Goal: Task Accomplishment & Management: Use online tool/utility

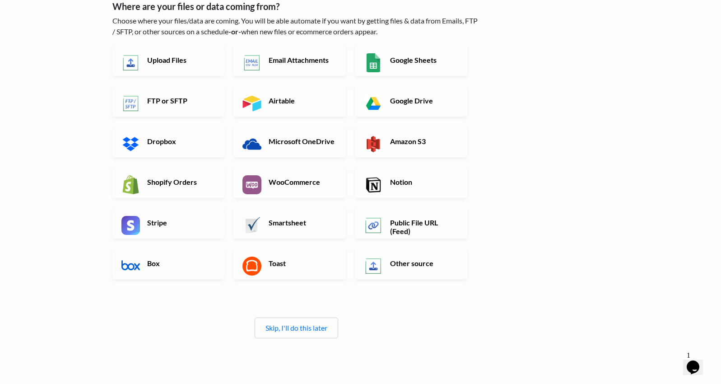
scroll to position [57, 0]
click at [189, 65] on h6 "Upload Files" at bounding box center [180, 60] width 71 height 9
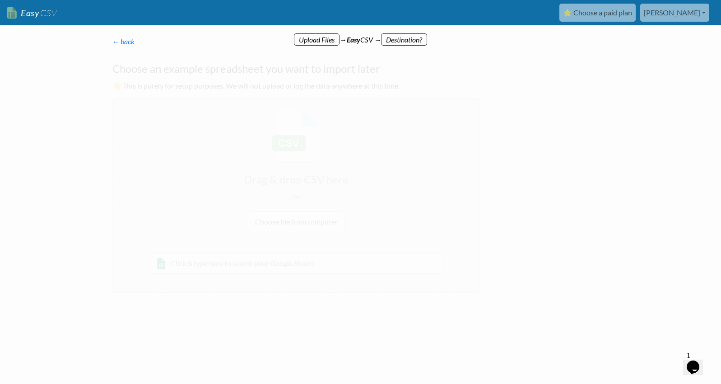
scroll to position [0, 0]
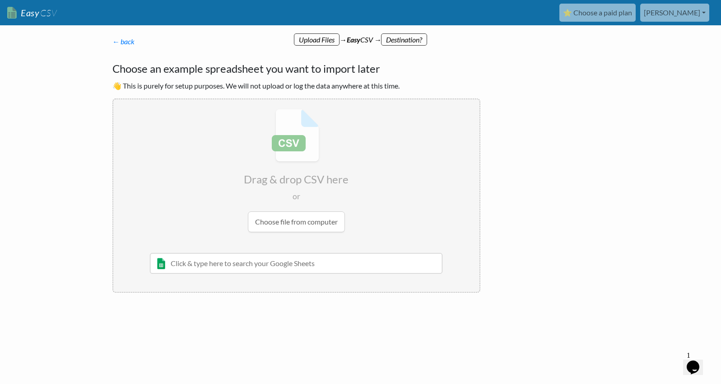
click at [305, 242] on input "file" at bounding box center [296, 170] width 366 height 142
type input "C:\fakepath\fYIH6iU8 - current-tasks (1).csv"
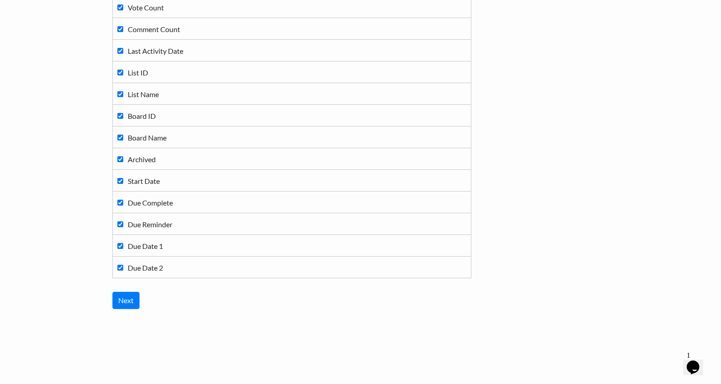
scroll to position [463, 0]
click at [130, 297] on input "Next" at bounding box center [125, 300] width 27 height 17
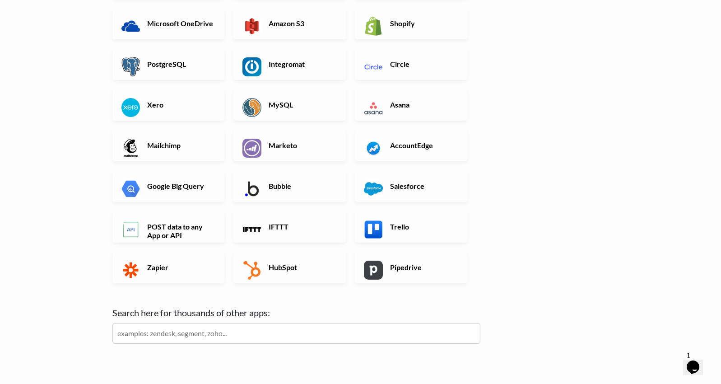
scroll to position [196, 0]
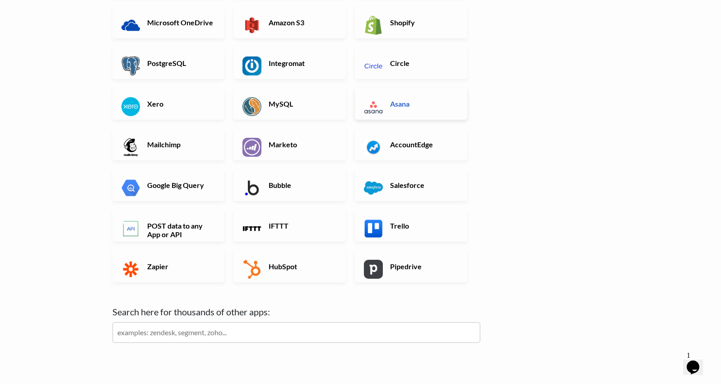
click at [419, 120] on link "Asana" at bounding box center [411, 104] width 112 height 32
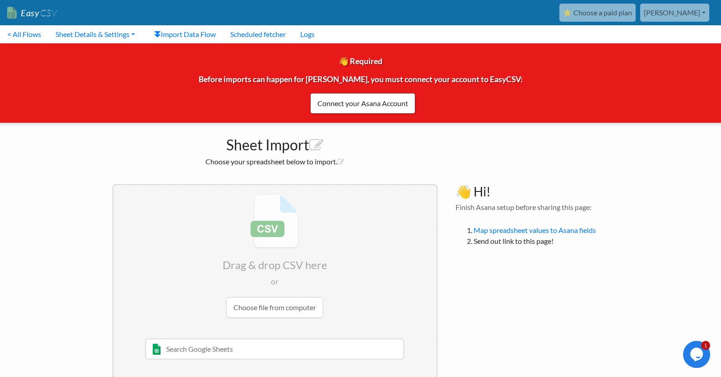
scroll to position [44, 0]
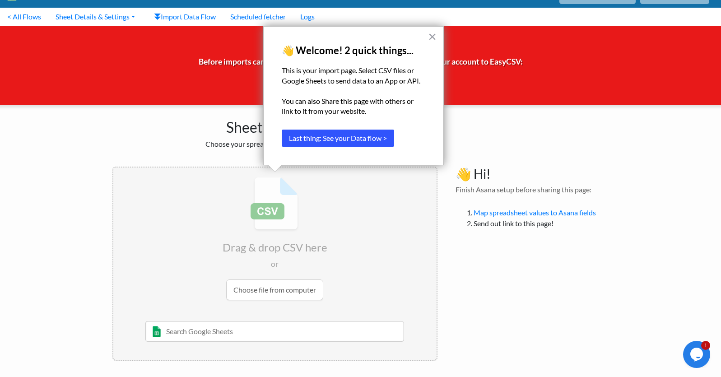
click at [364, 130] on button "Last thing: See your Data flow >" at bounding box center [338, 138] width 112 height 17
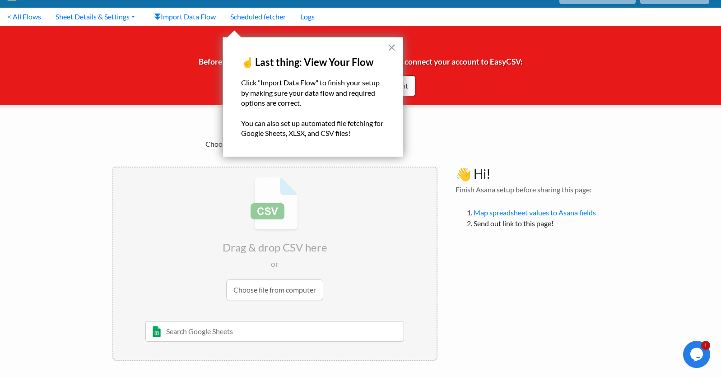
scroll to position [0, 0]
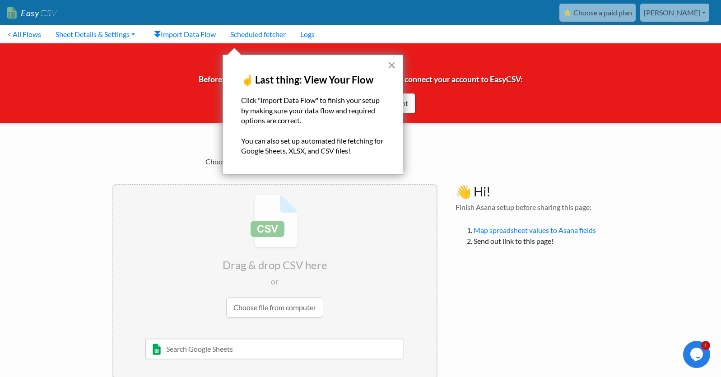
click at [393, 67] on button "×" at bounding box center [391, 65] width 9 height 14
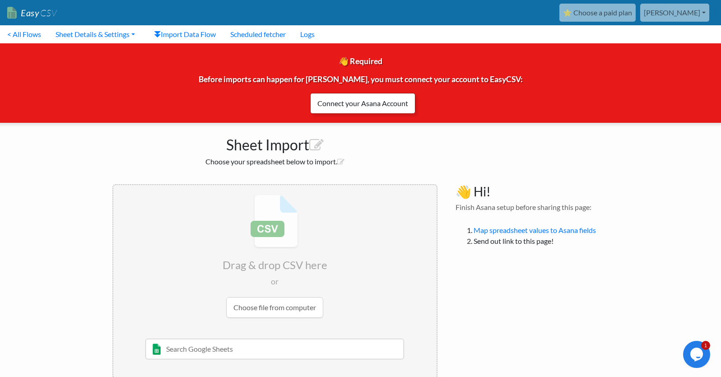
click at [392, 109] on link "Connect your Asana Account" at bounding box center [362, 103] width 105 height 21
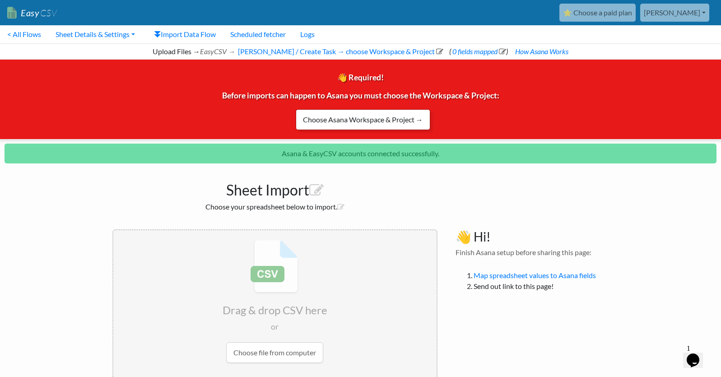
click at [390, 130] on link "Choose Asana Workspace & Project →" at bounding box center [363, 119] width 135 height 21
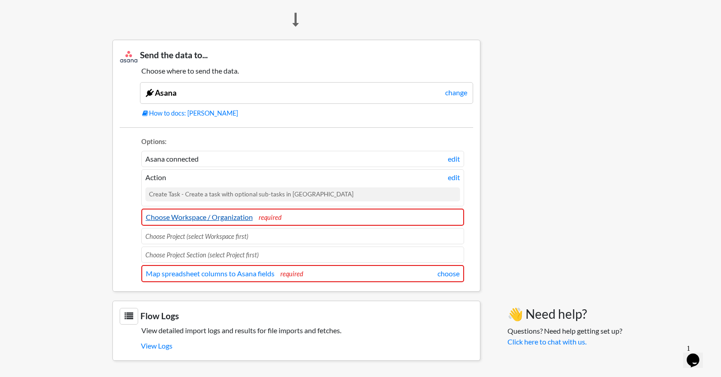
click at [239, 213] on link "Choose Workspace / Organization" at bounding box center [199, 217] width 107 height 9
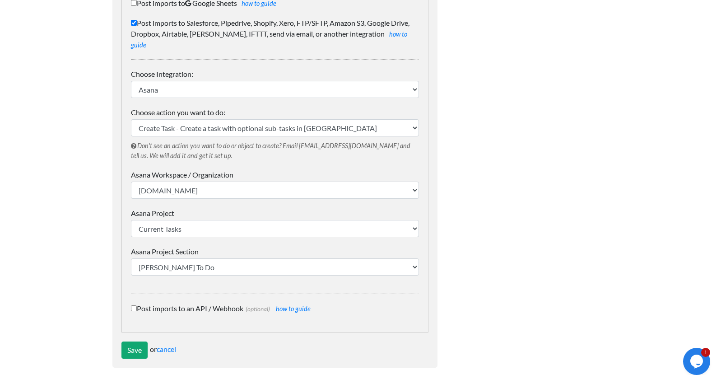
scroll to position [145, 0]
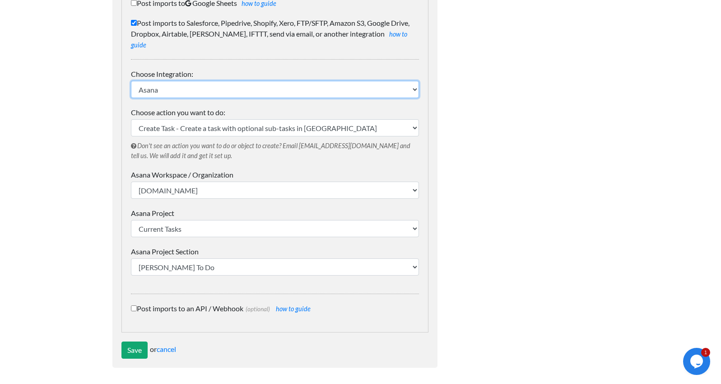
click at [220, 98] on select "IFTTT FTP or SFTP Amazon S3 HubSpot Google Big Query Salesforce Pipedrive Airta…" at bounding box center [275, 89] width 288 height 17
click at [131, 98] on select "IFTTT FTP or SFTP Amazon S3 HubSpot Google Big Query Salesforce Pipedrive Airta…" at bounding box center [275, 89] width 288 height 17
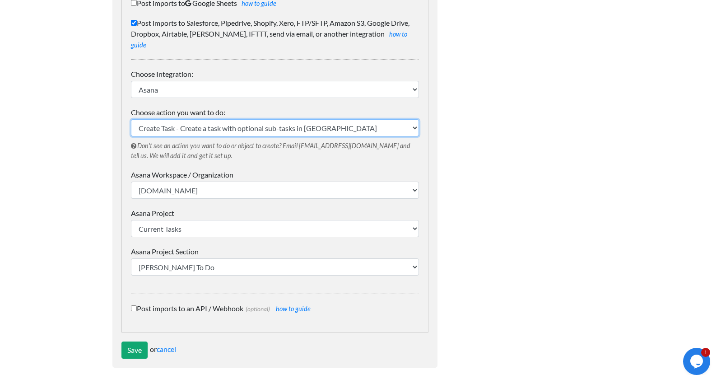
click at [289, 136] on select "Create Task - Create a task with optional sub-tasks in Asana" at bounding box center [275, 127] width 288 height 17
click at [131, 128] on select "Create Task - Create a task with optional sub-tasks in Asana" at bounding box center [275, 127] width 288 height 17
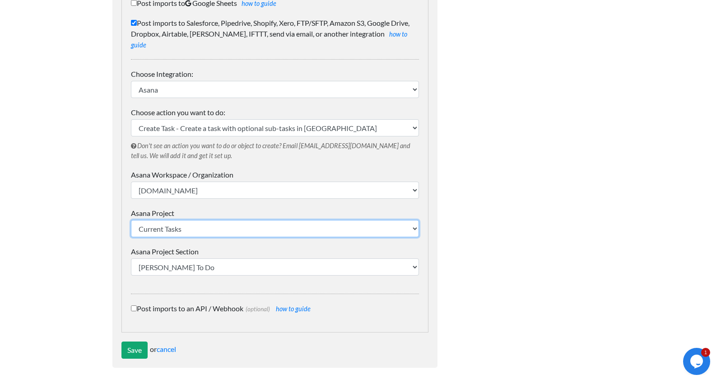
click at [237, 237] on select "Current Tasks" at bounding box center [275, 228] width 288 height 17
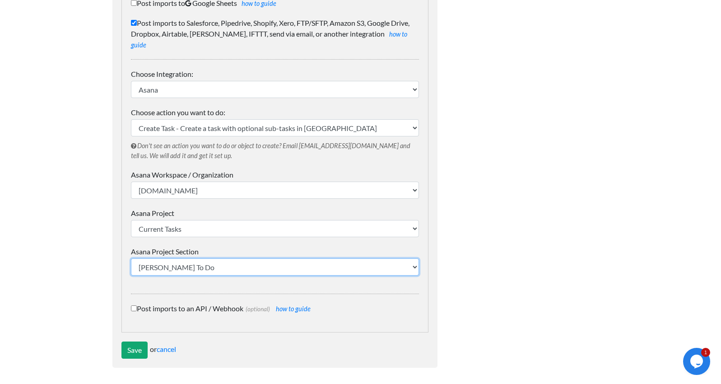
click at [234, 275] on select "Nicole To Do AVS To Do KW To Do Weekly Calls and Planning Recurring Cards Templ…" at bounding box center [275, 266] width 288 height 17
click at [131, 275] on select "Nicole To Do AVS To Do KW To Do Weekly Calls and Planning Recurring Cards Templ…" at bounding box center [275, 266] width 288 height 17
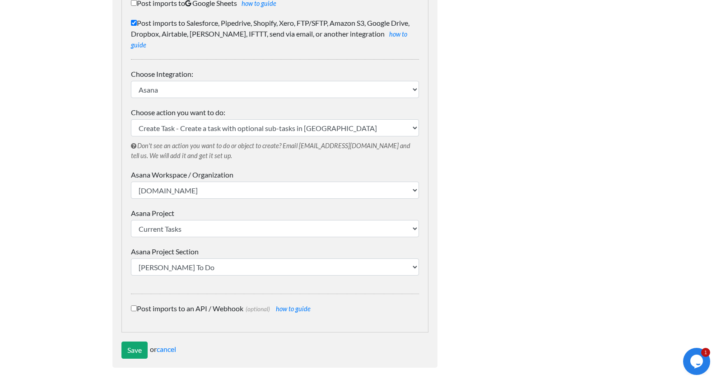
click at [255, 257] on label "Asana Project Section" at bounding box center [275, 251] width 288 height 11
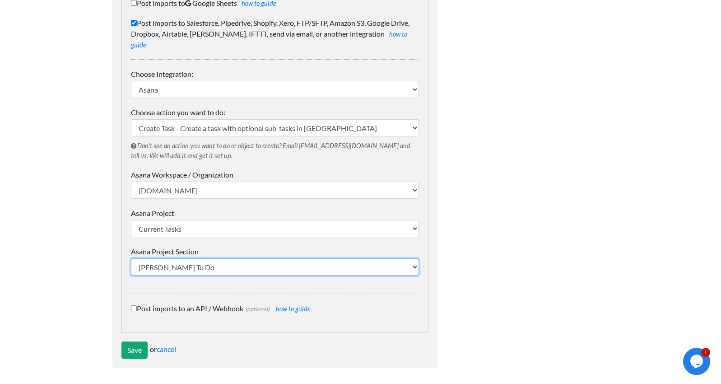
click at [255, 270] on select "Nicole To Do AVS To Do KW To Do Weekly Calls and Planning Recurring Cards Templ…" at bounding box center [275, 266] width 288 height 17
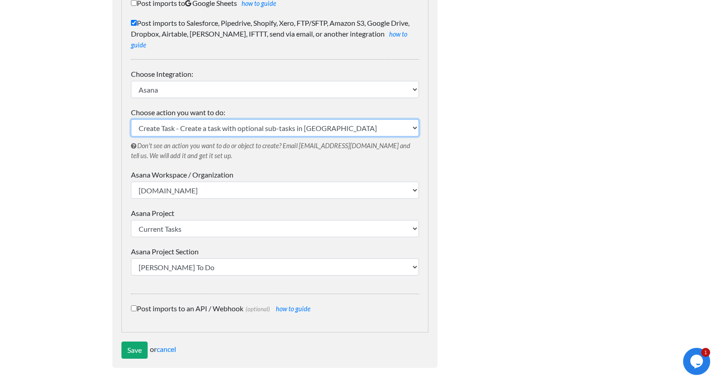
click at [298, 119] on select "Create Task - Create a task with optional sub-tasks in Asana" at bounding box center [275, 127] width 288 height 17
click at [131, 119] on select "Create Task - Create a task with optional sub-tasks in Asana" at bounding box center [275, 127] width 288 height 17
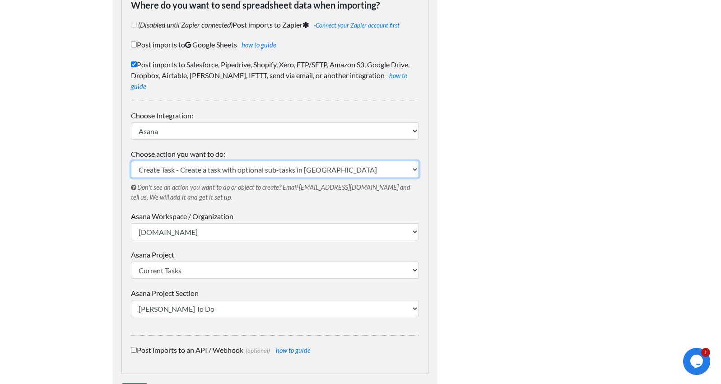
scroll to position [39, 0]
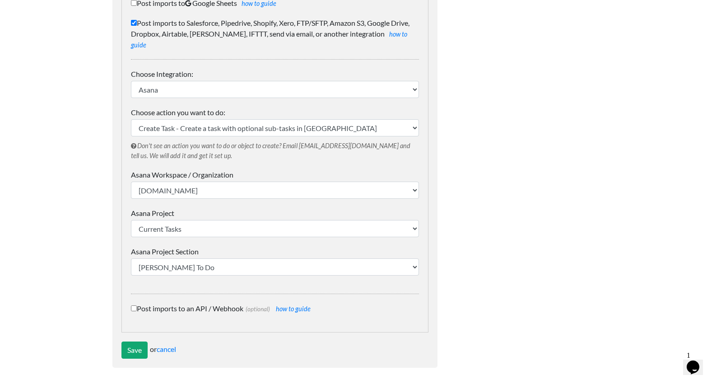
scroll to position [238, 0]
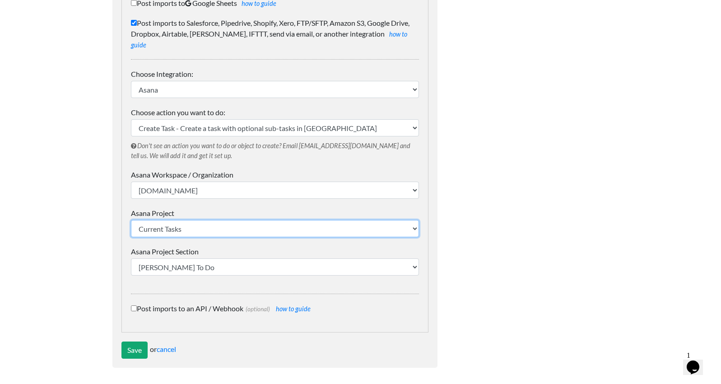
click at [239, 220] on select "Current Tasks Current Tasks 2" at bounding box center [275, 228] width 288 height 17
select select "1211540558350840"
click at [131, 220] on select "Current Tasks Current Tasks 2" at bounding box center [275, 228] width 288 height 17
select select "1211540558350841"
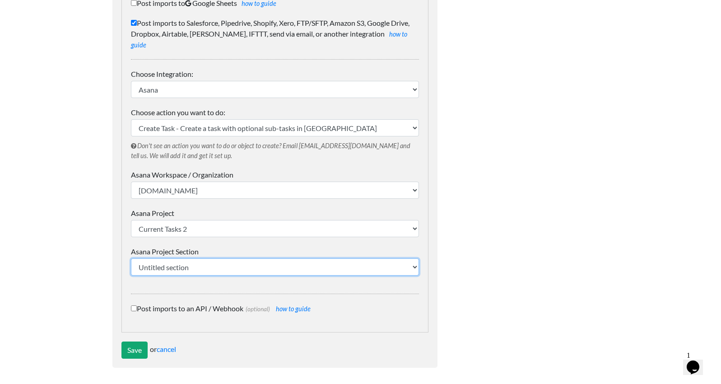
click at [224, 261] on select "Untitled section" at bounding box center [275, 266] width 288 height 17
click at [131, 258] on select "Untitled section" at bounding box center [275, 266] width 288 height 17
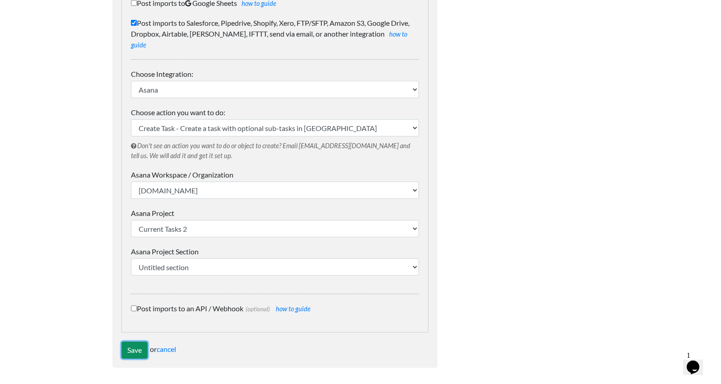
click at [141, 350] on input "Save" at bounding box center [134, 349] width 26 height 17
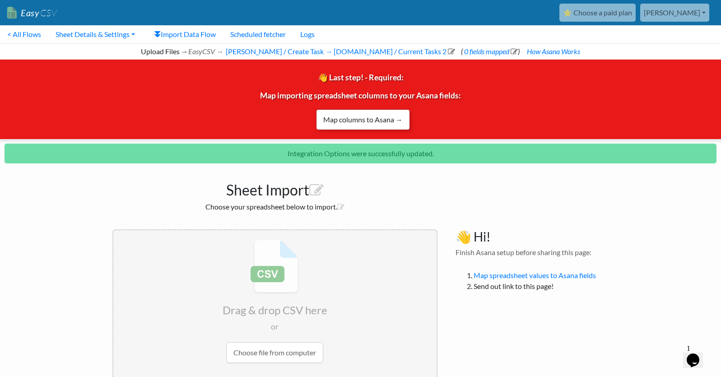
click at [378, 127] on link "Map columns to Asana →" at bounding box center [363, 119] width 94 height 21
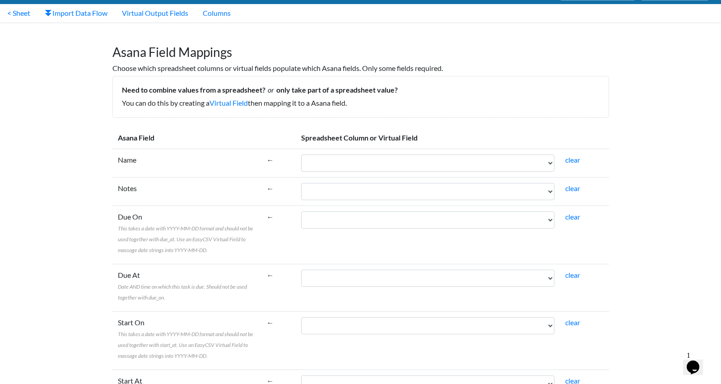
scroll to position [42, 0]
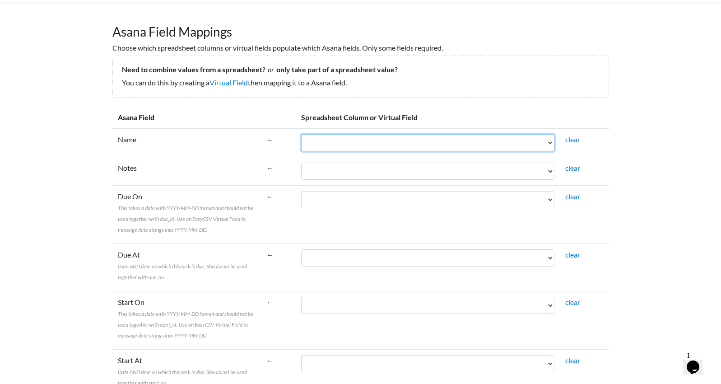
click at [364, 151] on select "Card ID Card Name Card URL Card Description Labels Members Due Date Attachment …" at bounding box center [428, 142] width 254 height 17
select select "cr_765547"
click at [302, 151] on select "Card ID Card Name Card URL Card Description Labels Members Due Date Attachment …" at bounding box center [428, 142] width 254 height 17
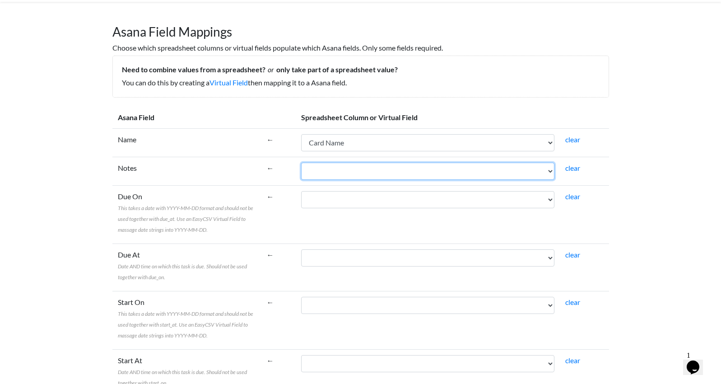
click at [349, 180] on select "Card ID Card Name Card URL Card Description Labels Members Due Date Attachment …" at bounding box center [428, 171] width 254 height 17
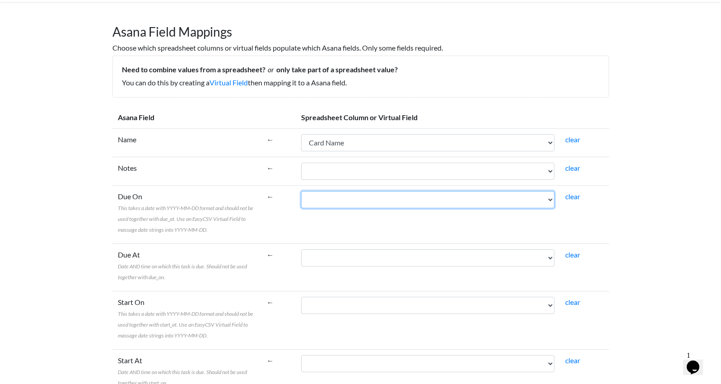
click at [363, 208] on select "Card ID Card Name Card URL Card Description Labels Members Due Date Attachment …" at bounding box center [428, 199] width 254 height 17
select select "cr_765552"
click at [302, 208] on select "Card ID Card Name Card URL Card Description Labels Members Due Date Attachment …" at bounding box center [428, 199] width 254 height 17
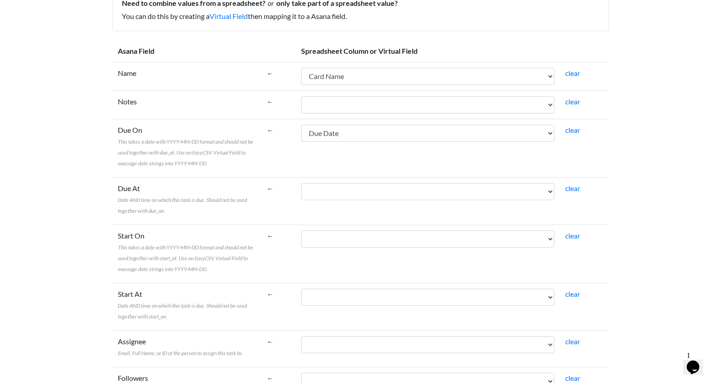
scroll to position [240, 0]
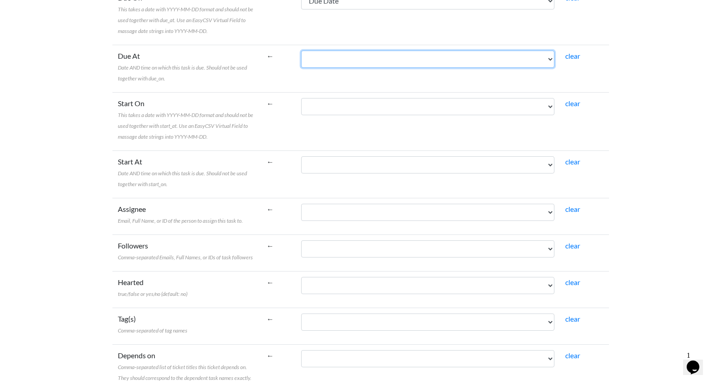
click at [347, 68] on select "Card ID Card Name Card URL Card Description Labels Members Due Date Attachment …" at bounding box center [428, 59] width 254 height 17
select select "cr_765552"
click at [302, 68] on select "Card ID Card Name Card URL Card Description Labels Members Due Date Attachment …" at bounding box center [428, 59] width 254 height 17
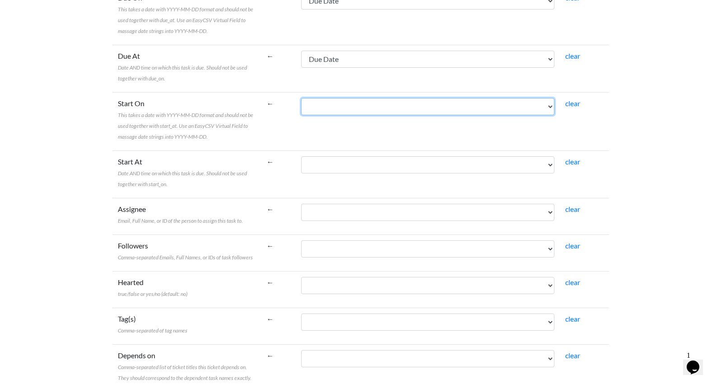
click at [339, 115] on select "Card ID Card Name Card URL Card Description Labels Members Due Date Attachment …" at bounding box center [428, 106] width 254 height 17
select select "cr_765565"
click at [302, 115] on select "Card ID Card Name Card URL Card Description Labels Members Due Date Attachment …" at bounding box center [428, 106] width 254 height 17
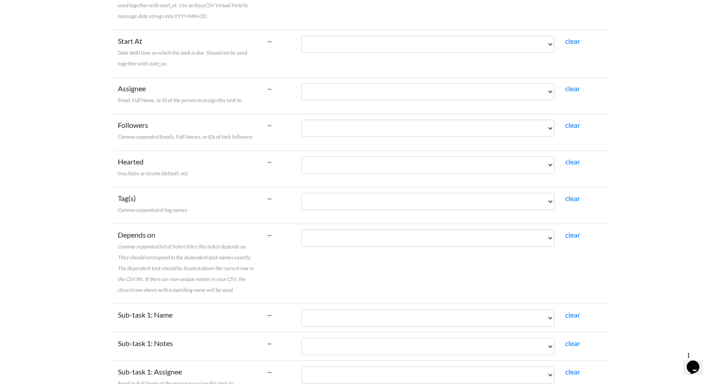
scroll to position [361, 0]
click at [385, 100] on select "Card ID Card Name Card URL Card Description Labels Members Due Date Attachment …" at bounding box center [428, 91] width 254 height 17
select select "cr_765551"
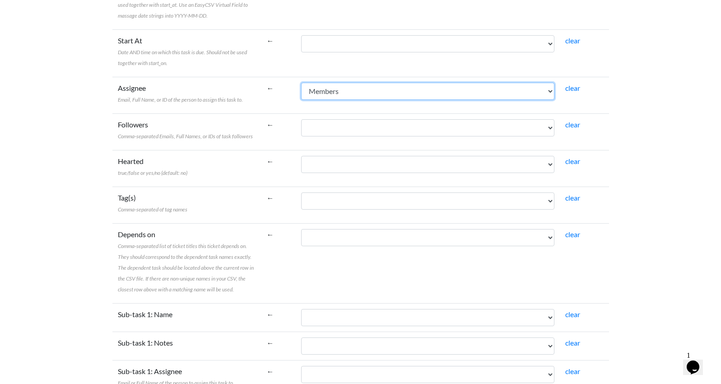
click at [302, 100] on select "Card ID Card Name Card URL Card Description Labels Members Due Date Attachment …" at bounding box center [428, 91] width 254 height 17
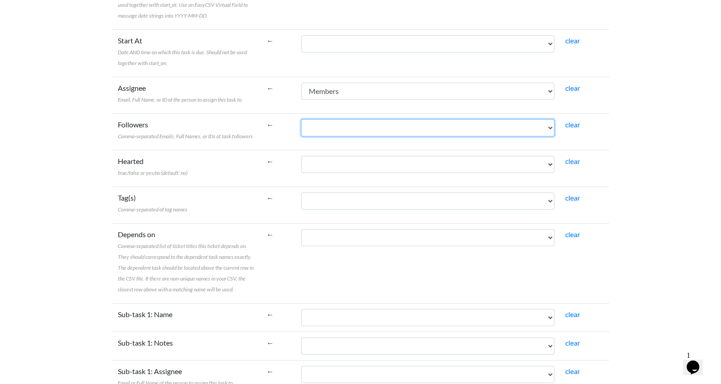
click at [388, 136] on select "Card ID Card Name Card URL Card Description Labels Members Due Date Attachment …" at bounding box center [428, 127] width 254 height 17
select select "cr_765551"
click at [302, 136] on select "Card ID Card Name Card URL Card Description Labels Members Due Date Attachment …" at bounding box center [428, 127] width 254 height 17
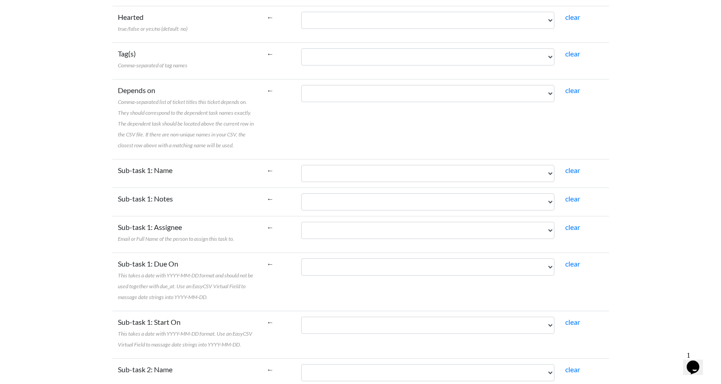
scroll to position [520, 0]
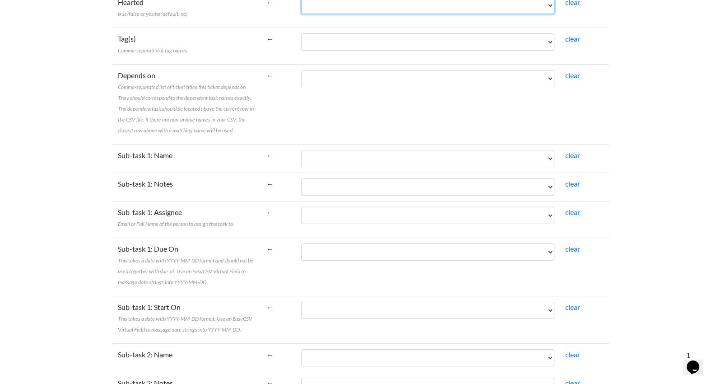
click at [322, 14] on select "Card ID Card Name Card URL Card Description Labels Members Due Date Attachment …" at bounding box center [428, 5] width 254 height 17
select select "cr_765557"
click at [302, 14] on select "Card ID Card Name Card URL Card Description Labels Members Due Date Attachment …" at bounding box center [428, 5] width 254 height 17
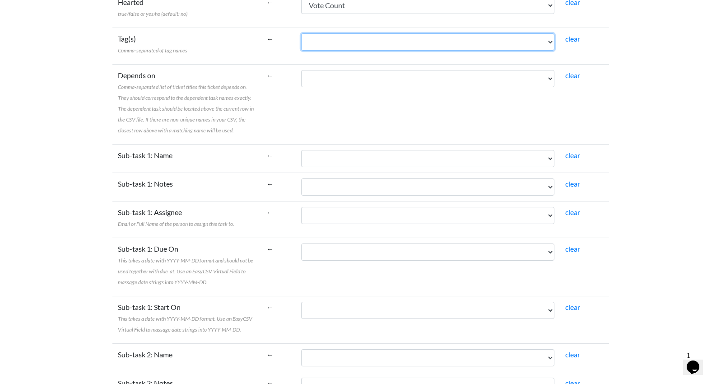
click at [354, 51] on select "Card ID Card Name Card URL Card Description Labels Members Due Date Attachment …" at bounding box center [428, 41] width 254 height 17
select select "cr_765550"
click at [302, 51] on select "Card ID Card Name Card URL Card Description Labels Members Due Date Attachment …" at bounding box center [428, 41] width 254 height 17
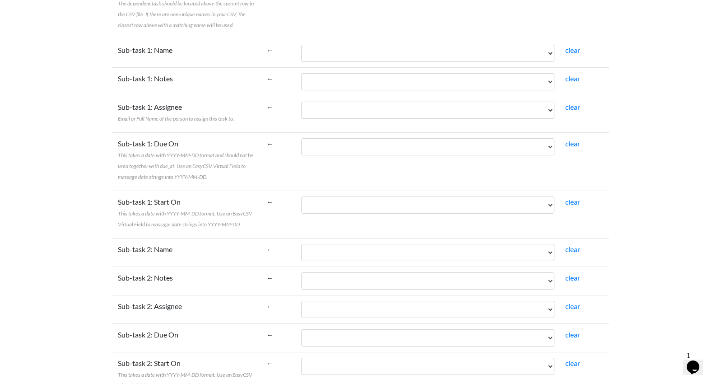
scroll to position [632, 0]
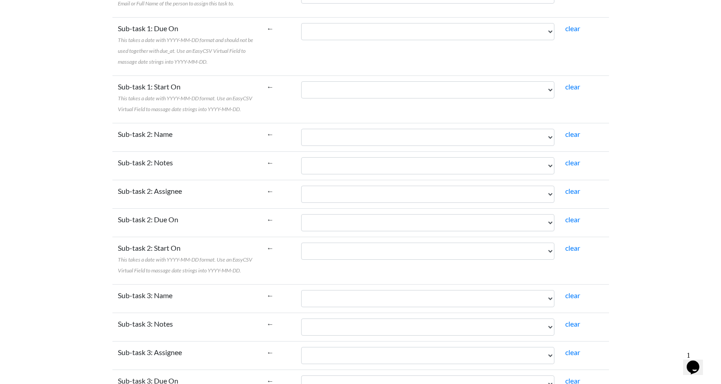
scroll to position [742, 0]
select select "cr_765555"
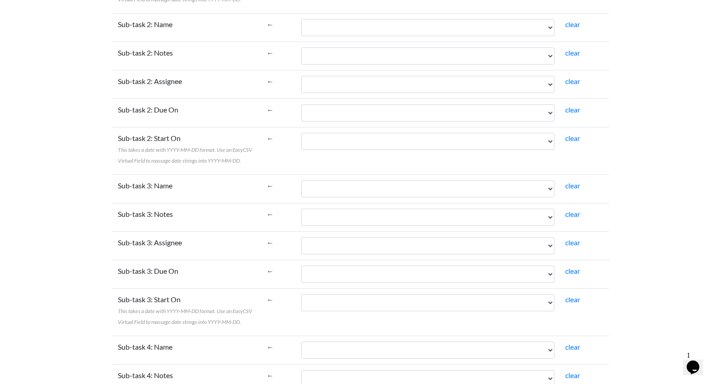
scroll to position [852, 0]
select select "cr_765551"
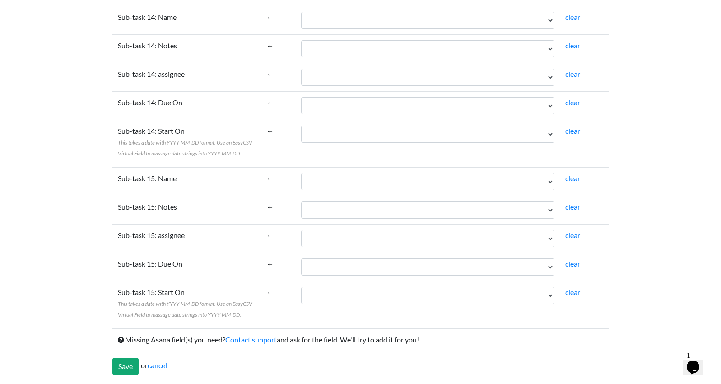
scroll to position [3853, 0]
click at [132, 361] on input "Save" at bounding box center [125, 366] width 26 height 17
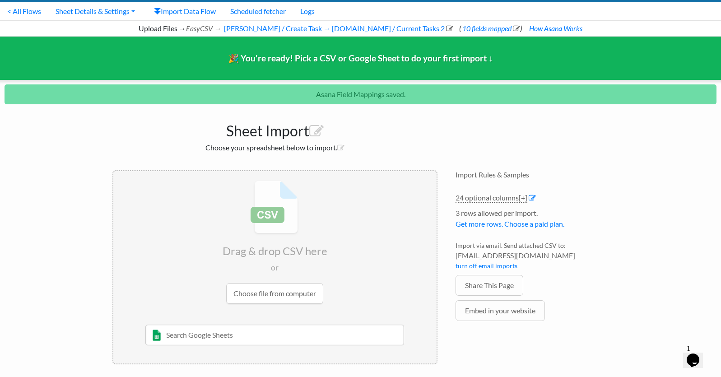
scroll to position [58, 0]
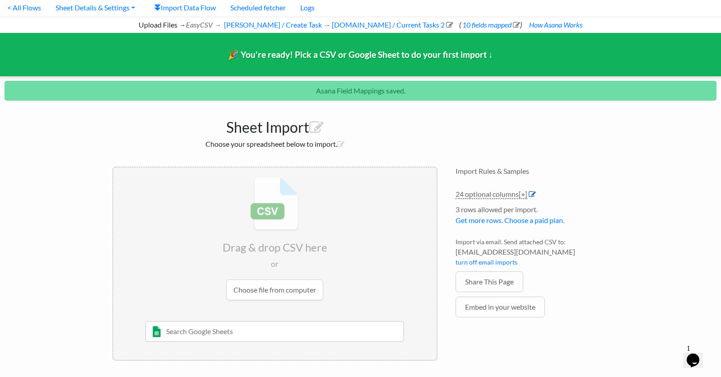
click at [536, 191] on icon at bounding box center [532, 194] width 7 height 7
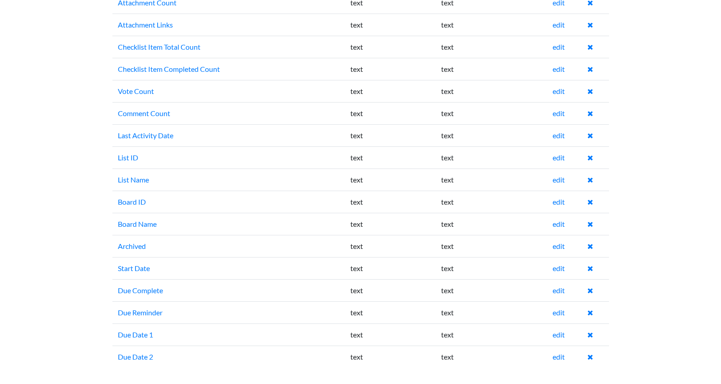
scroll to position [458, 0]
click at [561, 308] on link "edit" at bounding box center [559, 312] width 12 height 9
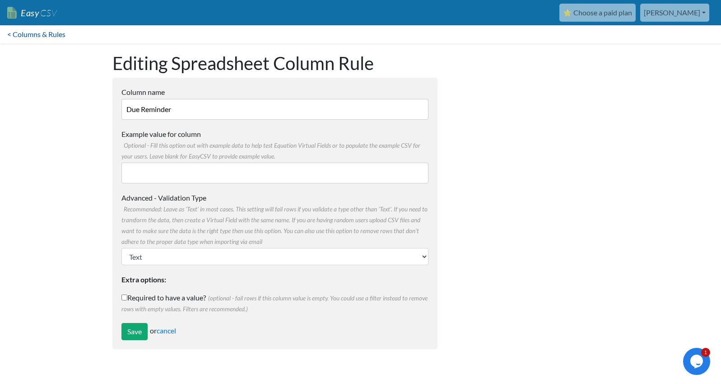
click at [56, 39] on link "< Columns & Rules" at bounding box center [36, 34] width 73 height 18
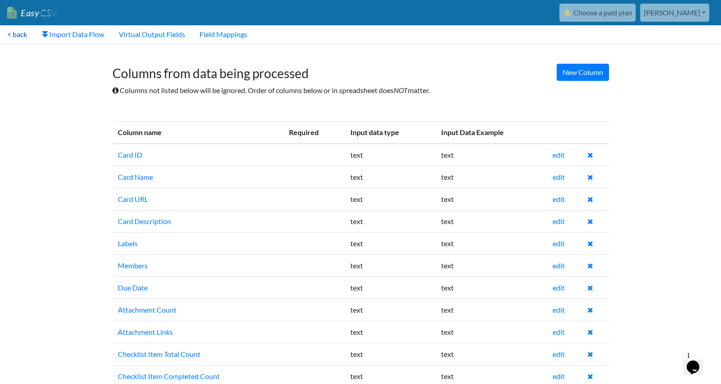
click at [26, 37] on link "< back" at bounding box center [17, 34] width 34 height 18
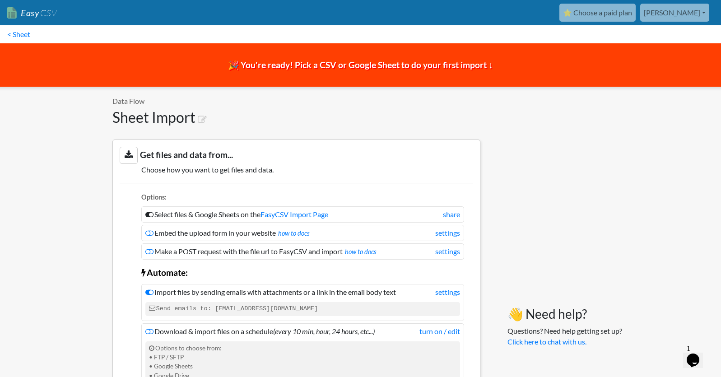
click at [371, 63] on span "🎉 You're ready! Pick a CSV or Google Sheet to do your first import ↓" at bounding box center [360, 65] width 265 height 10
click at [484, 70] on span "🎉 You're ready! Pick a CSV or Google Sheet to do your first import ↓" at bounding box center [360, 65] width 265 height 10
click at [28, 38] on link "< Sheet" at bounding box center [18, 34] width 37 height 18
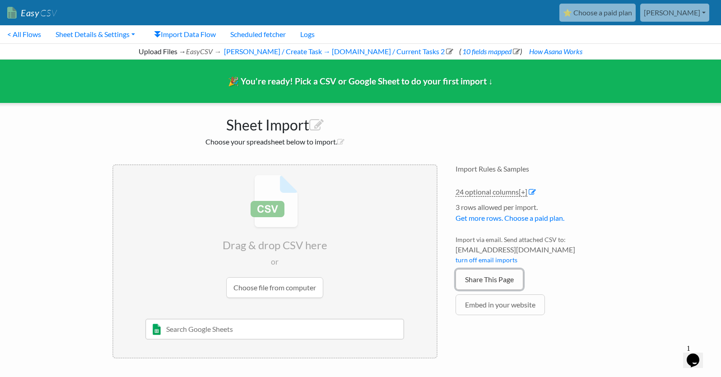
click at [499, 285] on link "Share This Page" at bounding box center [490, 279] width 68 height 21
click at [495, 260] on link "turn off email imports" at bounding box center [487, 260] width 62 height 8
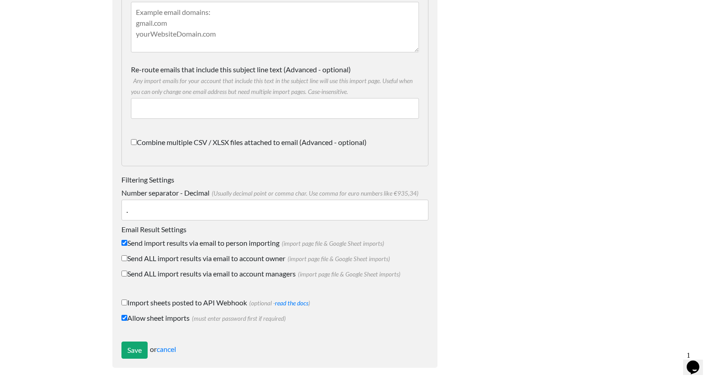
scroll to position [1121, 0]
click at [142, 345] on input "Save" at bounding box center [134, 349] width 26 height 17
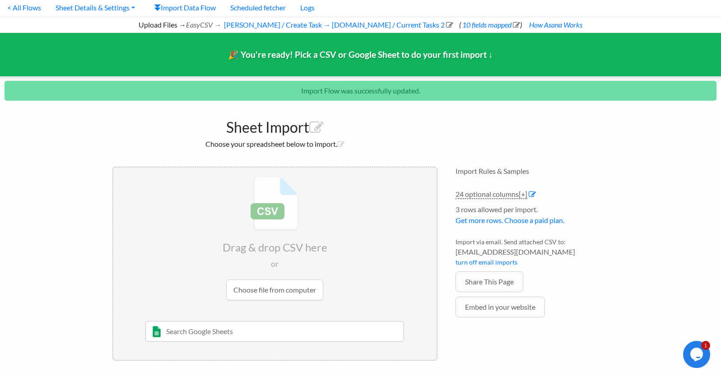
scroll to position [58, 0]
click at [275, 285] on input "file" at bounding box center [274, 239] width 323 height 142
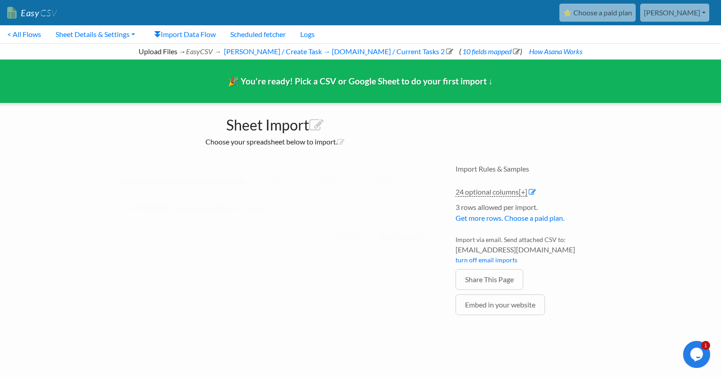
scroll to position [14, 0]
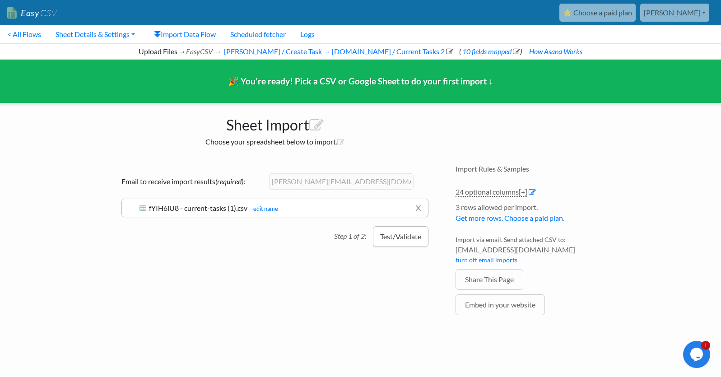
click at [389, 247] on button "Test/Validate" at bounding box center [401, 236] width 56 height 21
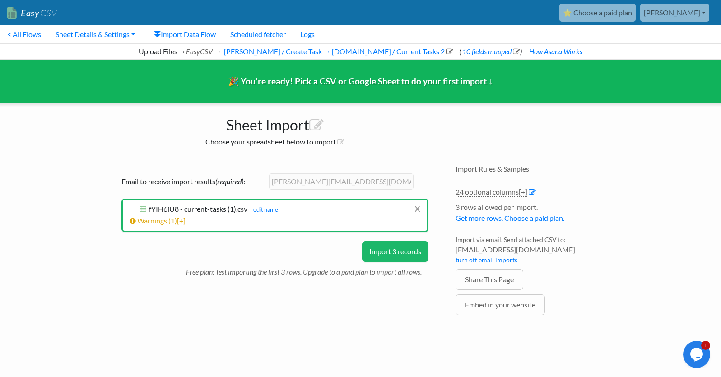
click at [381, 262] on button "Import 3 records" at bounding box center [395, 251] width 66 height 21
